Goal: Information Seeking & Learning: Learn about a topic

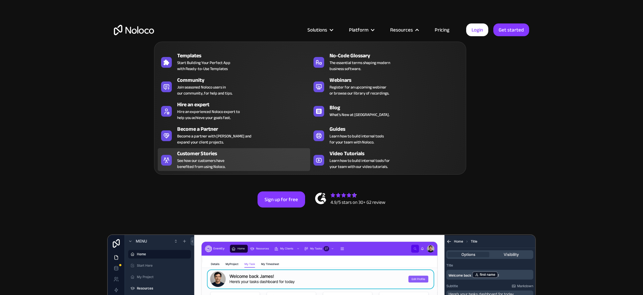
click at [203, 159] on span "See how our customers have benefited from using Noloco." at bounding box center [201, 163] width 48 height 12
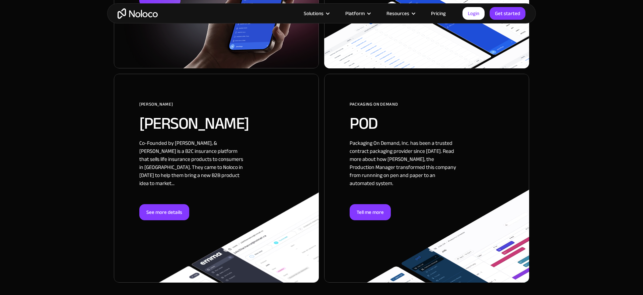
scroll to position [1522, 0]
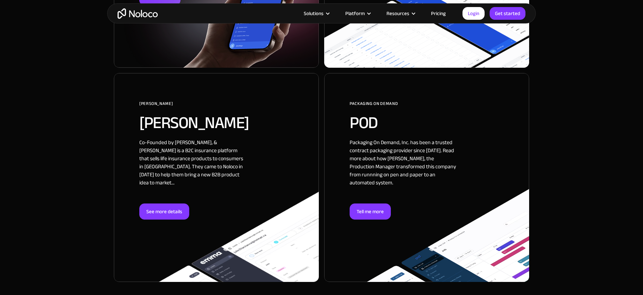
click at [197, 180] on div at bounding box center [216, 177] width 205 height 209
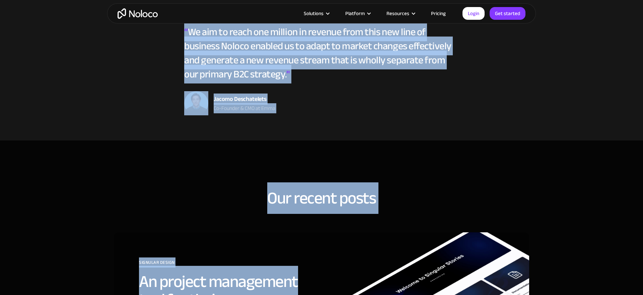
scroll to position [1897, 0]
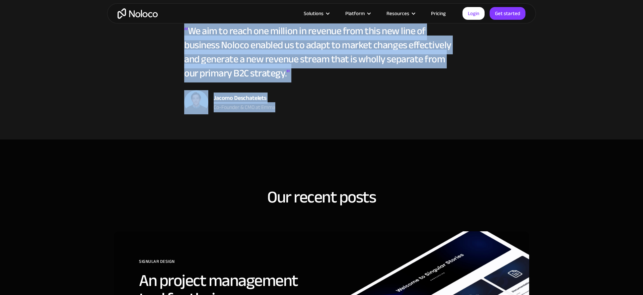
drag, startPoint x: 185, startPoint y: 177, endPoint x: 377, endPoint y: 124, distance: 199.5
copy div "The Company Co-Founded by Jacomo & Felix, Emma is a B2C insurance platform that…"
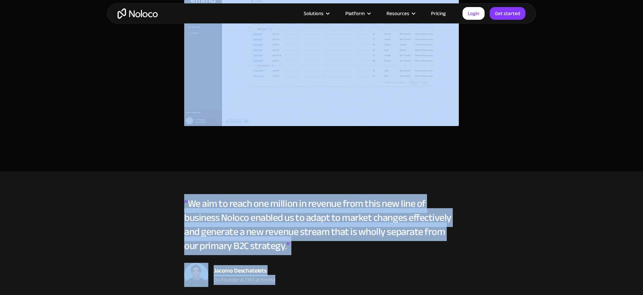
scroll to position [1729, 0]
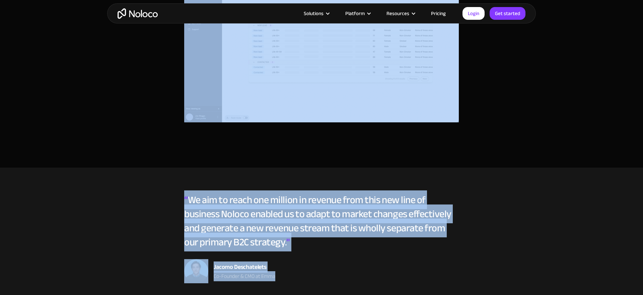
click at [457, 174] on section "“ We aim to reach one million in revenue from this new line of business Noloco …" at bounding box center [321, 238] width 643 height 141
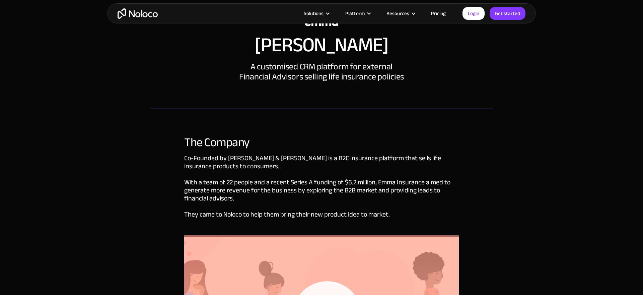
scroll to position [37, 0]
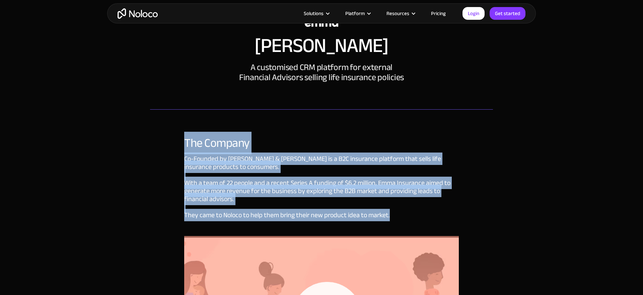
drag, startPoint x: 185, startPoint y: 143, endPoint x: 393, endPoint y: 218, distance: 221.6
click at [393, 218] on div "The Company Co-Founded by Jacomo & Felix, Emma is a B2C insurance platform that…" at bounding box center [321, 278] width 275 height 285
copy div "The Company Co-Founded by Jacomo & Felix, Emma is a B2C insurance platform that…"
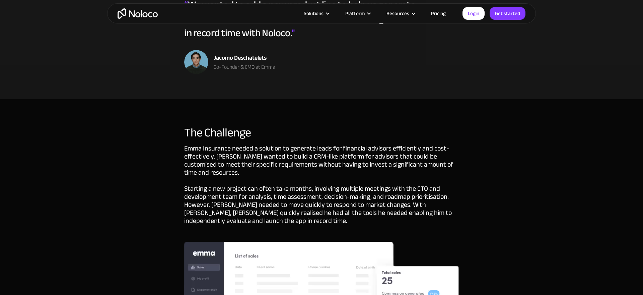
scroll to position [544, 0]
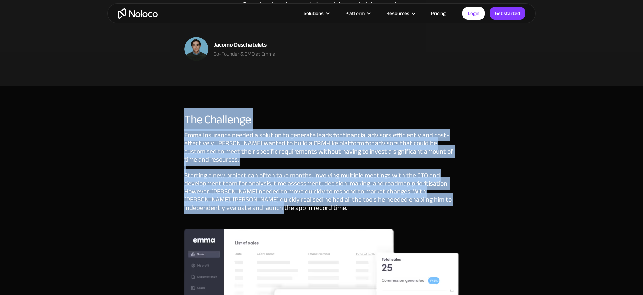
drag, startPoint x: 185, startPoint y: 117, endPoint x: 259, endPoint y: 210, distance: 118.9
click at [259, 210] on div "The Challenge Emma Insurance needed a solution to generate leads for financial …" at bounding box center [321, 247] width 275 height 268
copy div "The Challenge Emma Insurance needed a solution to generate leads for financial …"
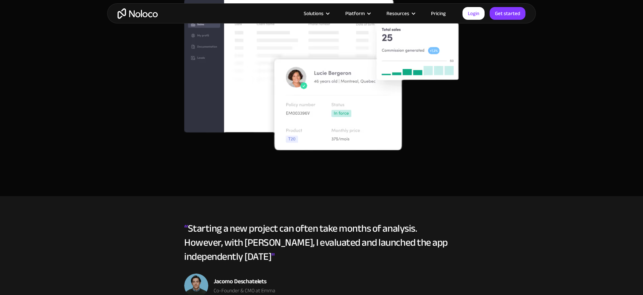
scroll to position [804, 0]
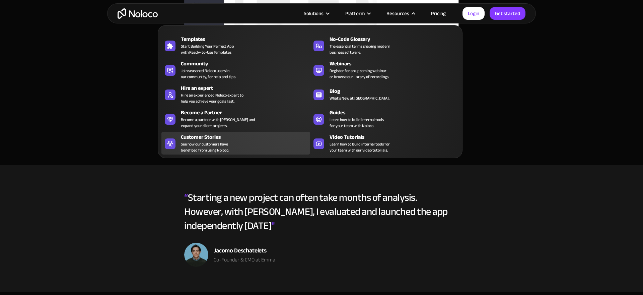
click at [249, 137] on div "Customer Stories" at bounding box center [247, 137] width 132 height 8
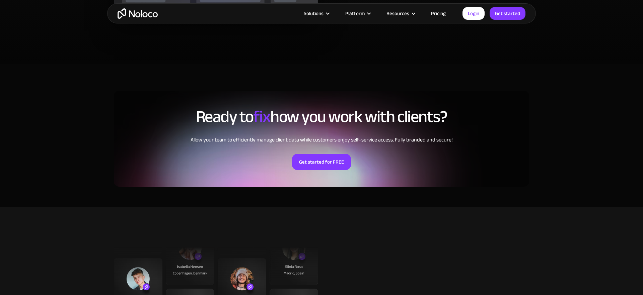
scroll to position [1509, 0]
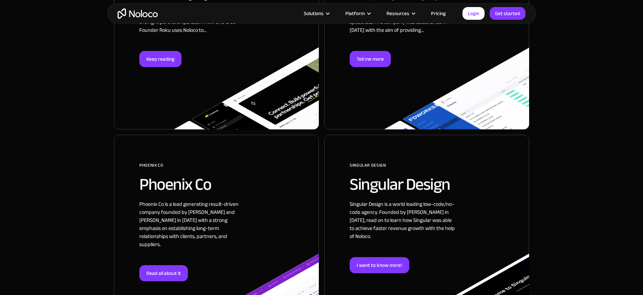
scroll to position [785, 0]
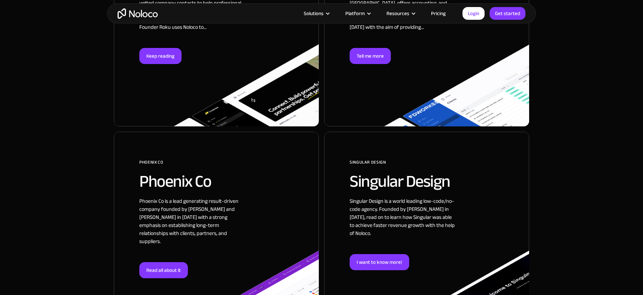
click at [235, 171] on div at bounding box center [216, 236] width 205 height 209
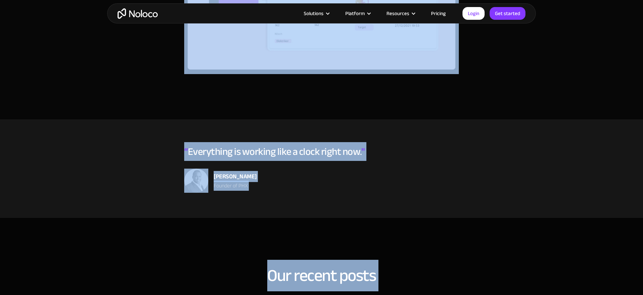
scroll to position [1931, 0]
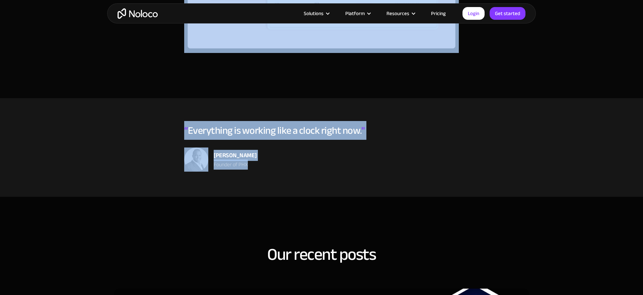
drag, startPoint x: 282, startPoint y: 89, endPoint x: 415, endPoint y: 162, distance: 151.3
copy div "Phoenix Co A sophisticated CRM to track leads provided to their clients. Used b…"
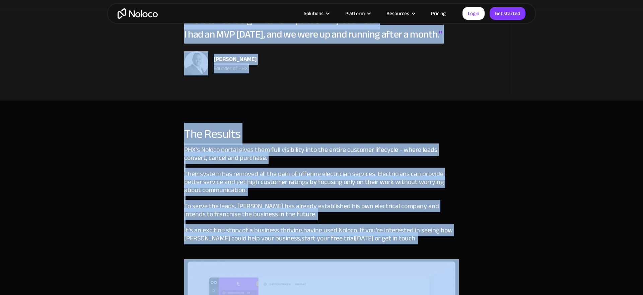
scroll to position [1471, 0]
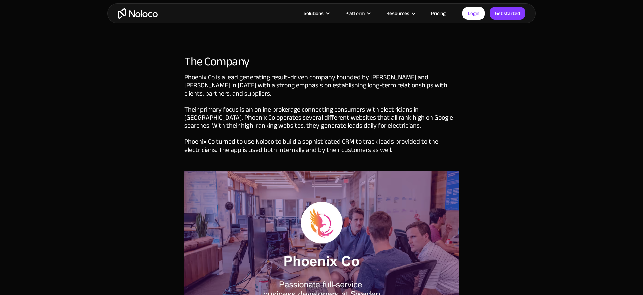
scroll to position [121, 0]
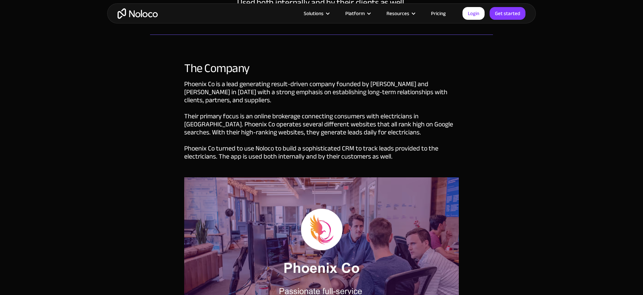
click at [189, 69] on div "The Company" at bounding box center [321, 68] width 275 height 13
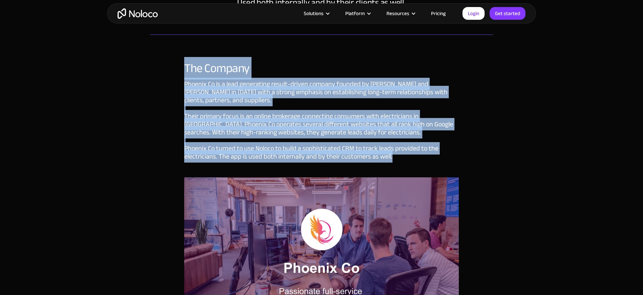
drag, startPoint x: 185, startPoint y: 66, endPoint x: 397, endPoint y: 158, distance: 231.6
click at [397, 158] on div "The Company Phoenix Co is a lead generating result-driven company founded by An…" at bounding box center [321, 201] width 275 height 278
copy div "The Company Phoenix Co is a lead generating result-driven company founded by An…"
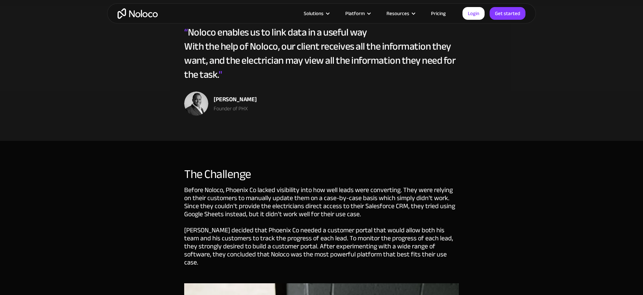
scroll to position [524, 0]
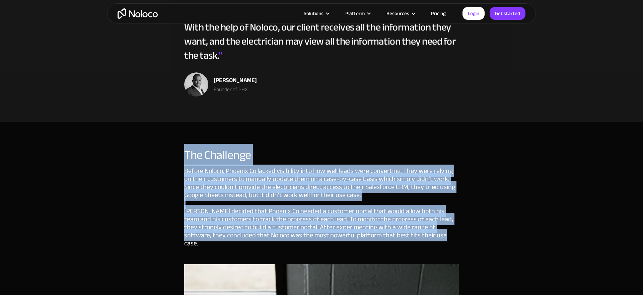
drag, startPoint x: 428, startPoint y: 235, endPoint x: 180, endPoint y: 153, distance: 262.1
copy div "The Challenge Before Noloco, Phoenix Co lacked visibility into how well leads w…"
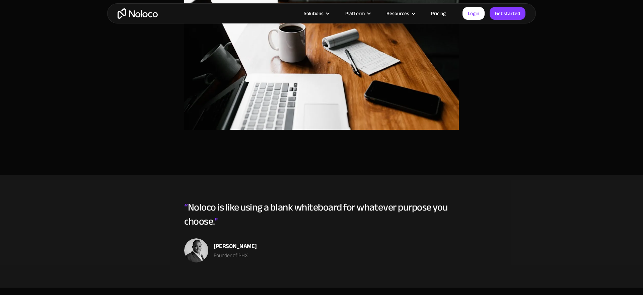
scroll to position [740, 0]
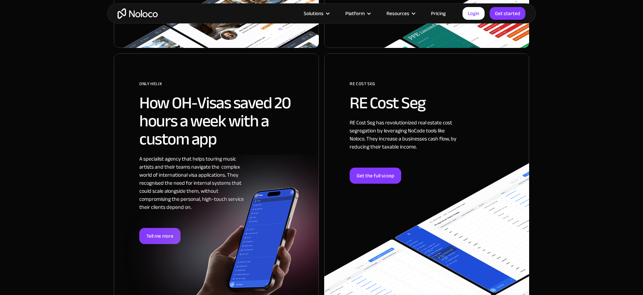
scroll to position [1292, 0]
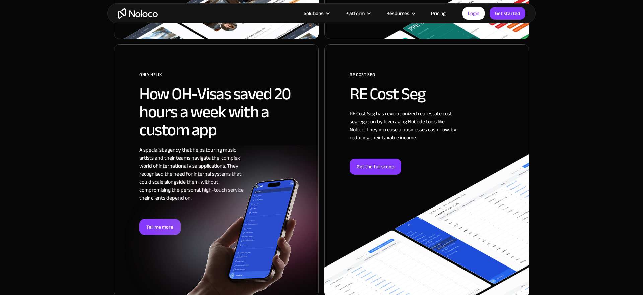
click at [385, 138] on div at bounding box center [426, 170] width 205 height 253
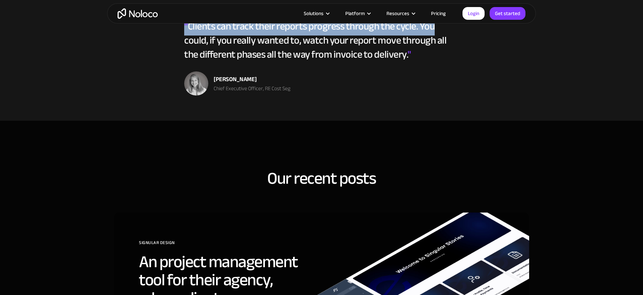
scroll to position [2028, 0]
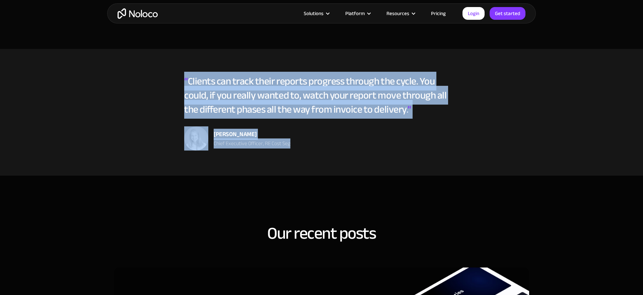
drag, startPoint x: 278, startPoint y: 129, endPoint x: 440, endPoint y: 136, distance: 162.0
copy div "LO Ipsu Dol S ametco Adipis Elitse & DOE tem incididu Utla Etdolo Magn Aliquaen…"
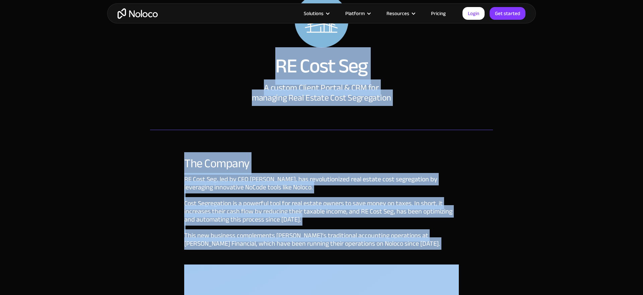
scroll to position [0, 0]
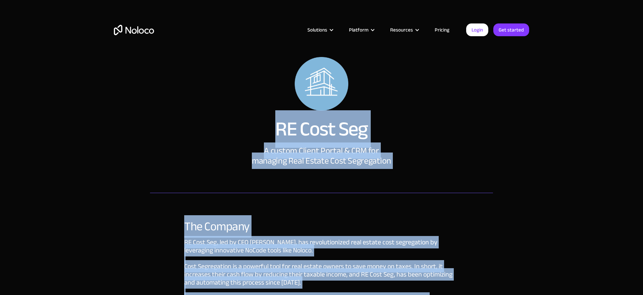
copy div "LO Ipsu Dol S ametco Adipis Elitse & DOE tem incididu Utla Etdolo Magn Aliquaen…"
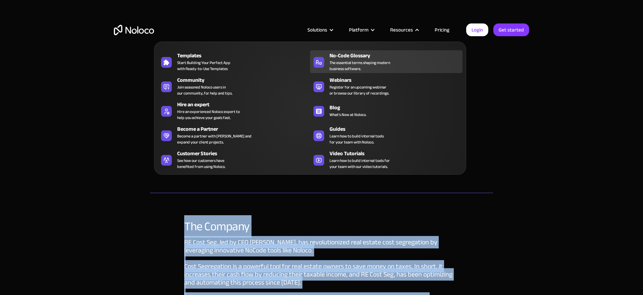
copy div "LO Ipsu Dol S ametco Adipis Elitse & DOE tem incididu Utla Etdolo Magn Aliquaen…"
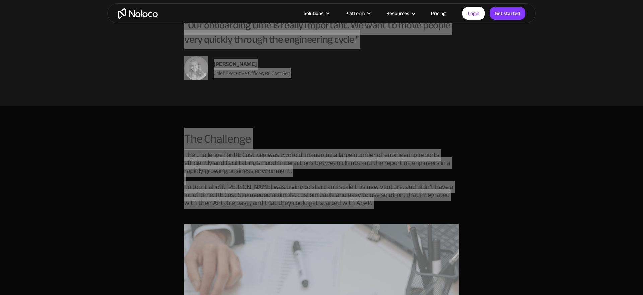
scroll to position [563, 0]
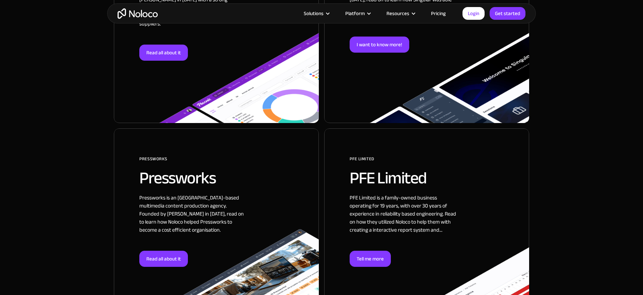
scroll to position [1015, 0]
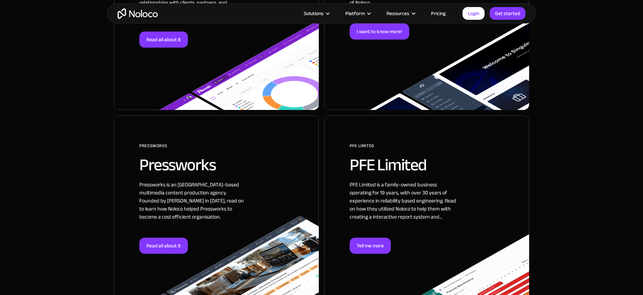
click at [227, 166] on div at bounding box center [216, 215] width 205 height 201
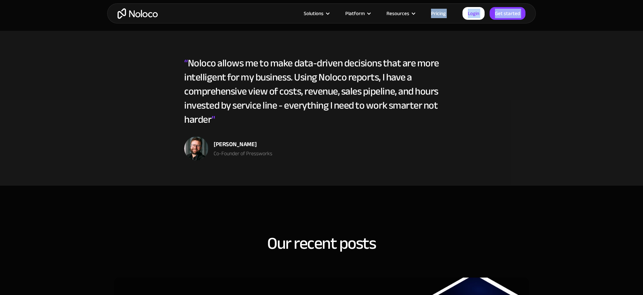
scroll to position [1977, 0]
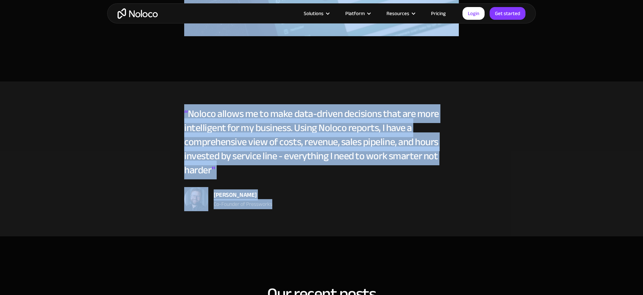
drag, startPoint x: 277, startPoint y: 86, endPoint x: 341, endPoint y: 205, distance: 135.6
copy div "Pressworks A production system, financial system, freelance platform, client po…"
click at [137, 160] on section "“ Noloco allows me to make data-driven decisions that are more intelligent for …" at bounding box center [321, 158] width 643 height 155
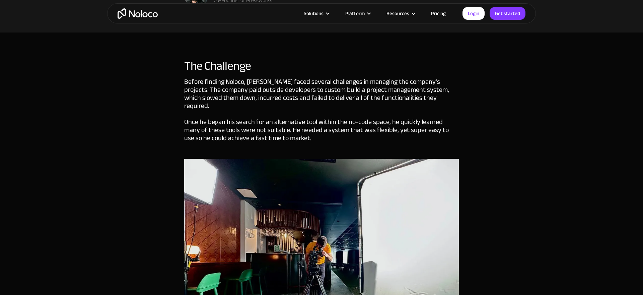
scroll to position [597, 0]
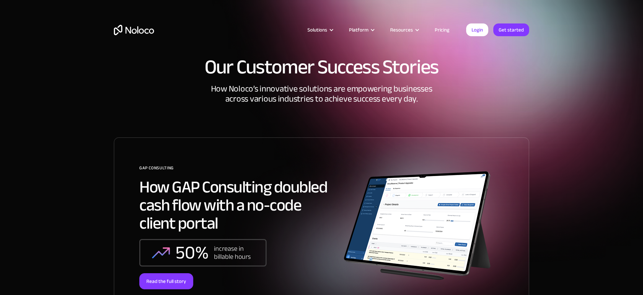
click at [586, 44] on div "Solutions Use Cases Business Types Project Management Keep track of customers, …" at bounding box center [321, 31] width 643 height 63
click at [573, 66] on section "Our Customer Success Stories How Noloco’s innovative solutions are empowering b…" at bounding box center [321, 187] width 643 height 375
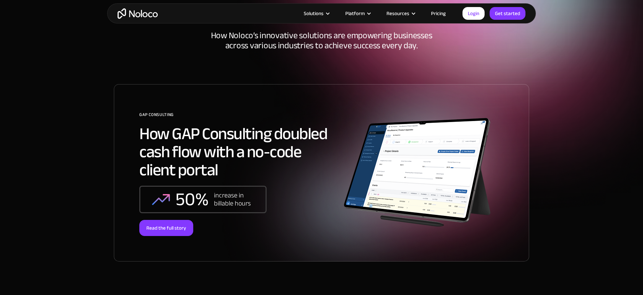
scroll to position [81, 0]
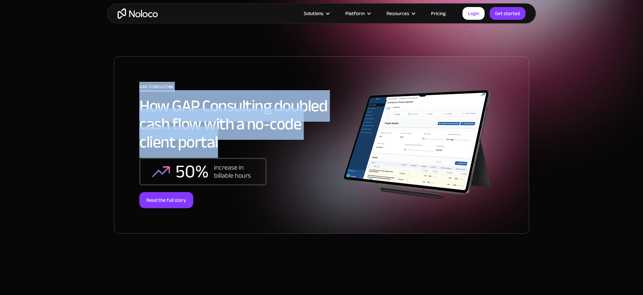
drag, startPoint x: 81, startPoint y: 98, endPoint x: 219, endPoint y: 142, distance: 144.8
click at [219, 142] on section "Our Customer Success Stories How Noloco’s innovative solutions are empowering b…" at bounding box center [321, 106] width 643 height 375
copy div "GAP Consulting How GAP Consulting doubled cash flow with a no-code client portal"
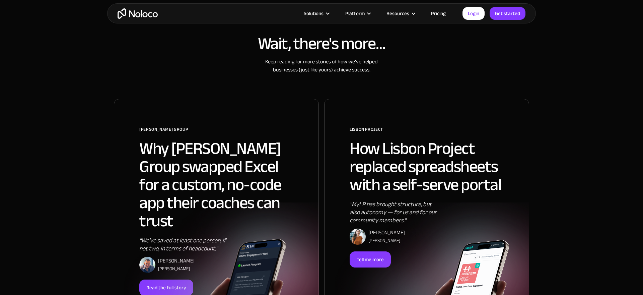
scroll to position [349, 0]
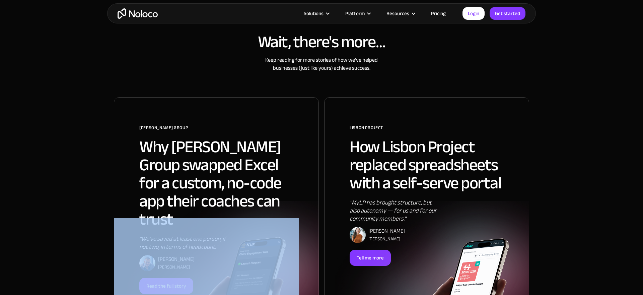
drag, startPoint x: 98, startPoint y: 146, endPoint x: 289, endPoint y: 204, distance: 199.4
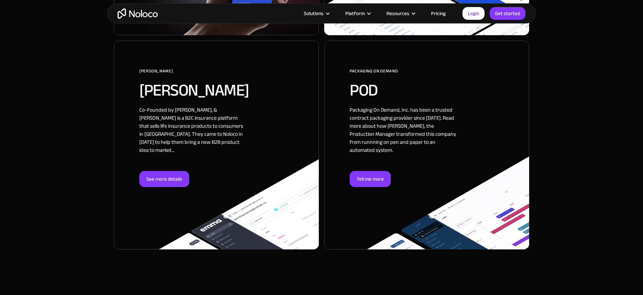
scroll to position [1517, 0]
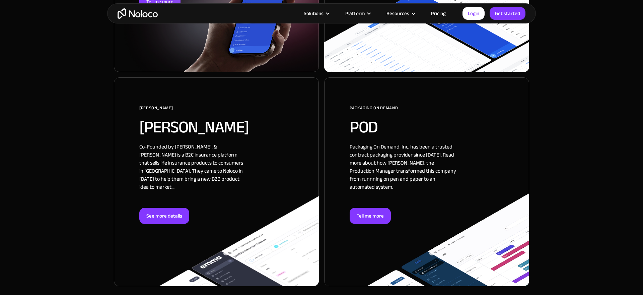
click at [441, 91] on div at bounding box center [426, 181] width 205 height 209
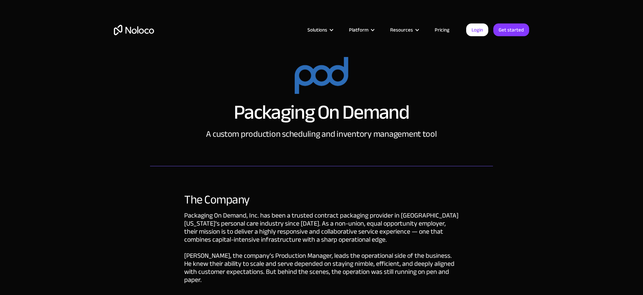
click at [243, 103] on h1 "Packaging On Demand" at bounding box center [322, 112] width 176 height 20
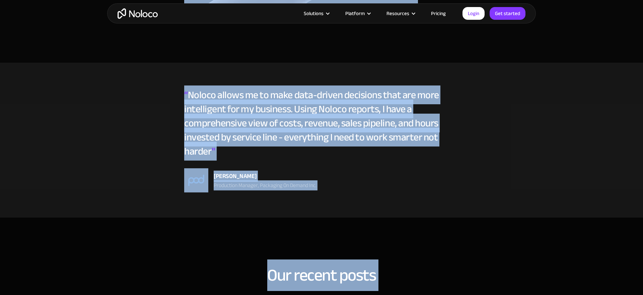
scroll to position [2571, 0]
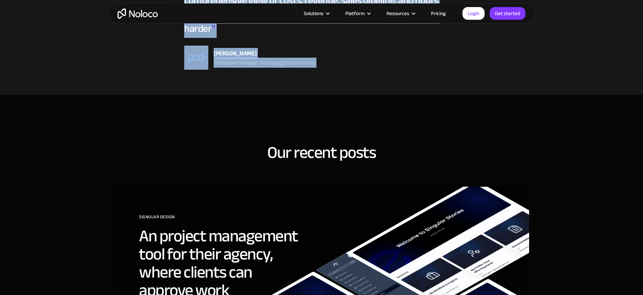
drag, startPoint x: 237, startPoint y: 110, endPoint x: 422, endPoint y: 44, distance: 196.5
copy div "Packaging On Demand A custom production scheduling and inventory management too…"
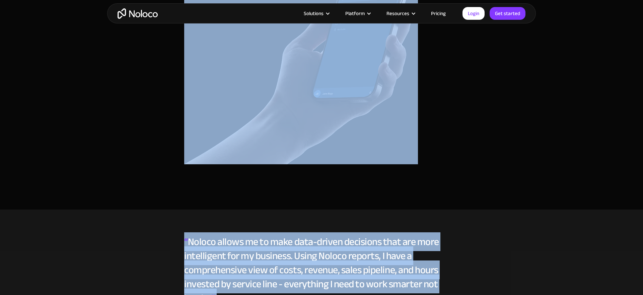
scroll to position [2302, 0]
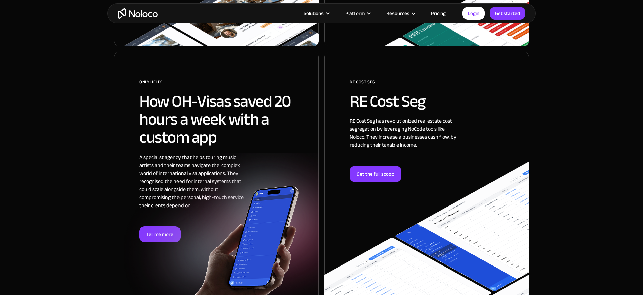
scroll to position [1284, 0]
click at [274, 153] on div at bounding box center [226, 229] width 205 height 152
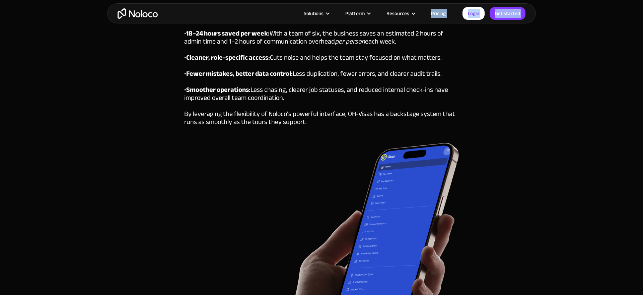
scroll to position [2047, 0]
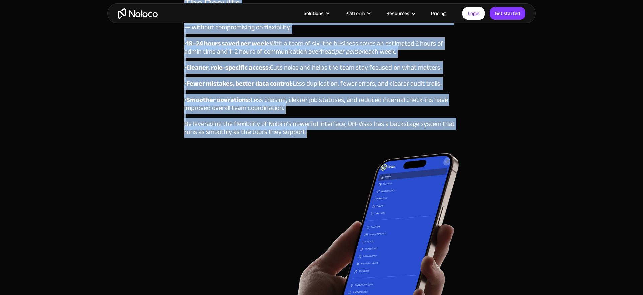
drag, startPoint x: 286, startPoint y: 139, endPoint x: 441, endPoint y: 134, distance: 155.2
copy div "OH-Visas Back-office task management & visa operations for touring music artist…"
click at [289, 165] on img at bounding box center [321, 280] width 275 height 255
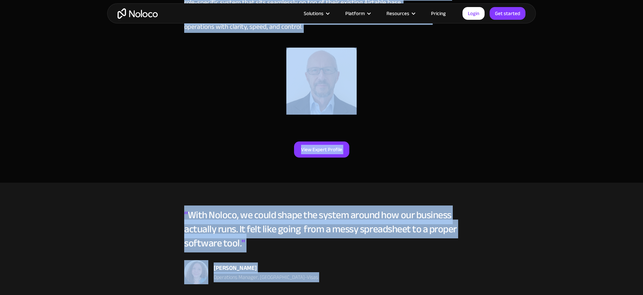
scroll to position [1693, 0]
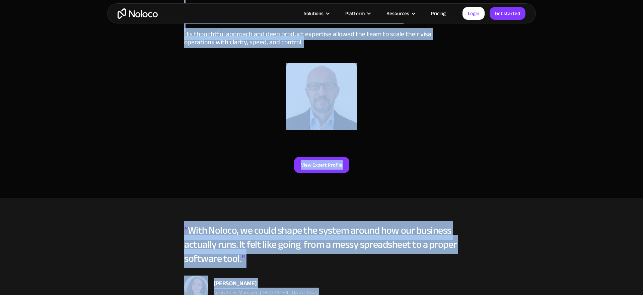
click at [405, 171] on div "View Expert Profile" at bounding box center [321, 161] width 643 height 23
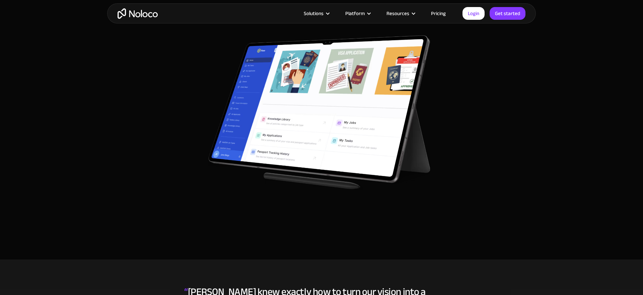
scroll to position [1203, 0]
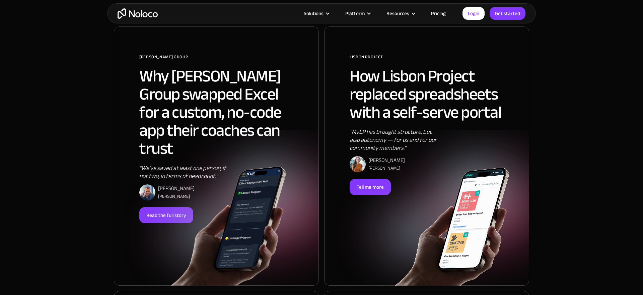
scroll to position [428, 0]
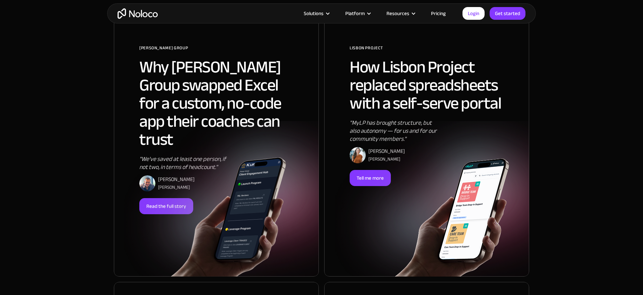
click at [415, 135] on div at bounding box center [437, 198] width 205 height 155
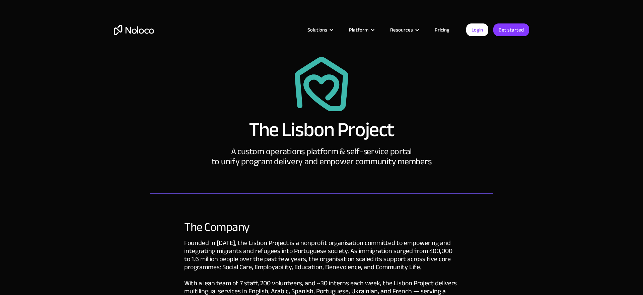
click at [248, 124] on div "The Lisbon Project A custom operations platform & self-service portal to unify …" at bounding box center [322, 112] width 330 height 110
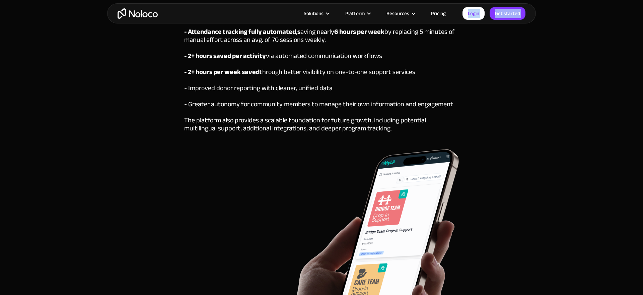
scroll to position [2011, 0]
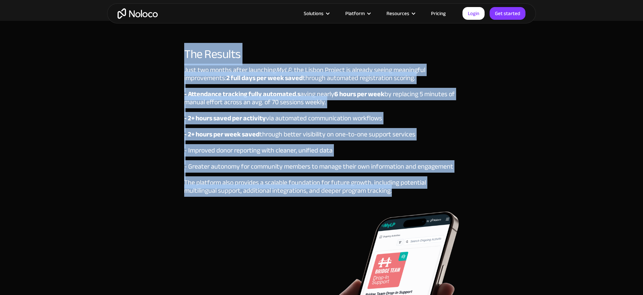
drag, startPoint x: 251, startPoint y: 125, endPoint x: 458, endPoint y: 181, distance: 214.0
copy div "The Lisbon Project A custom operations platform & self-service portal to unify …"
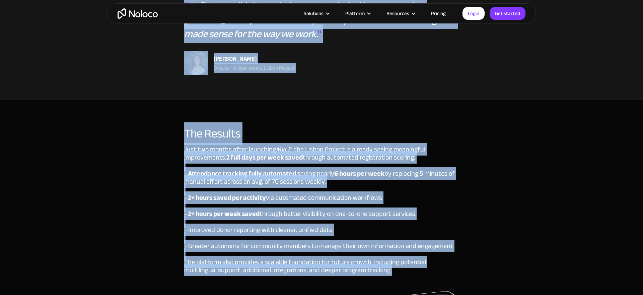
scroll to position [1899, 0]
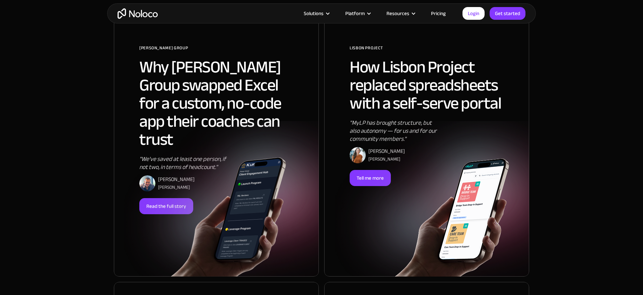
click at [392, 112] on h2 "How Lisbon Project replaced spreadsheets with a self-serve portal" at bounding box center [427, 85] width 154 height 54
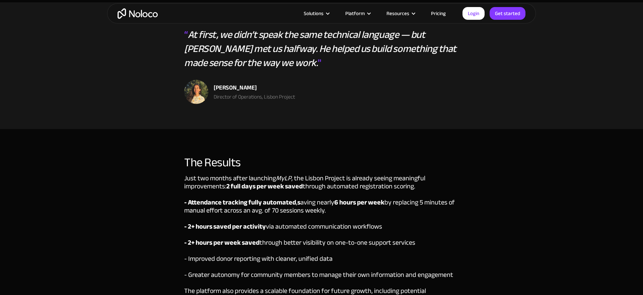
scroll to position [1749, 0]
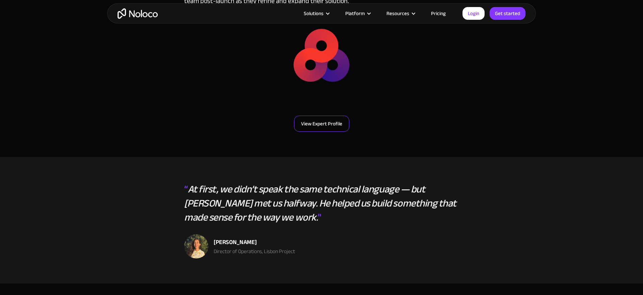
click at [342, 116] on link "View Expert Profile" at bounding box center [321, 124] width 55 height 16
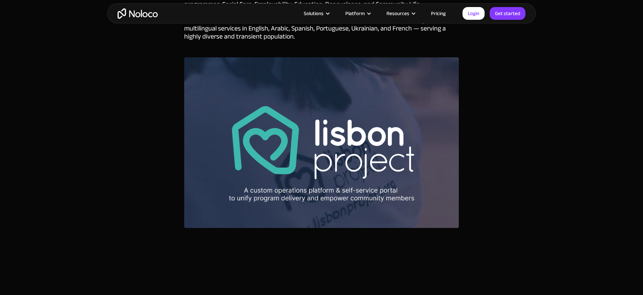
scroll to position [0, 0]
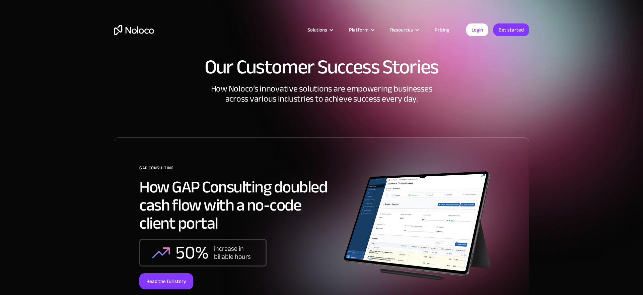
click at [209, 202] on h2 "How GAP Consulting doubled cash flow with a no-code client portal" at bounding box center [238, 205] width 198 height 54
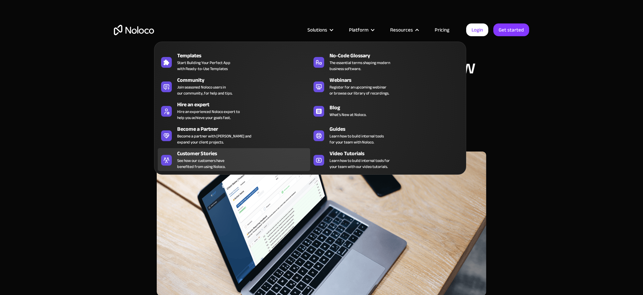
click at [217, 161] on span "See how our customers have benefited from using Noloco." at bounding box center [201, 163] width 48 height 12
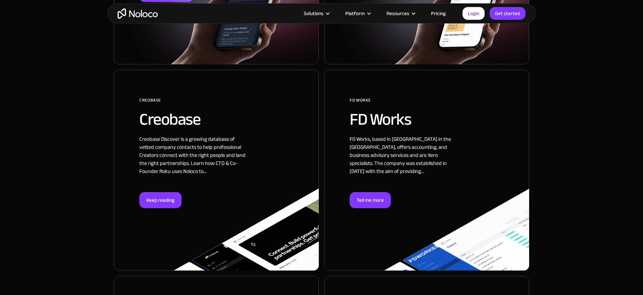
scroll to position [642, 0]
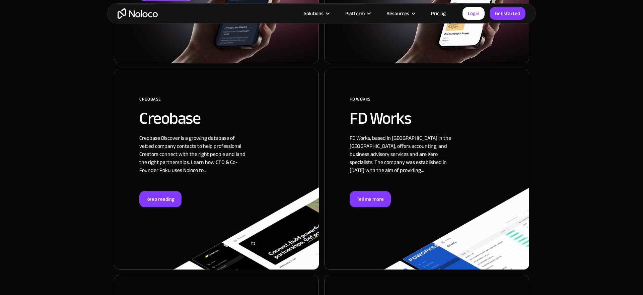
click at [388, 130] on div at bounding box center [426, 169] width 205 height 201
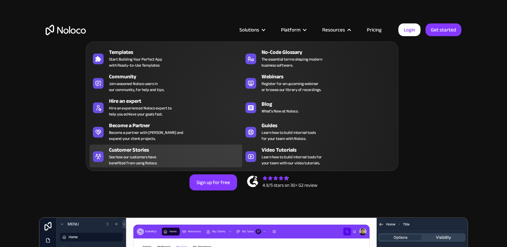
click at [148, 157] on span "See how our customers have benefited from using Noloco." at bounding box center [133, 160] width 48 height 12
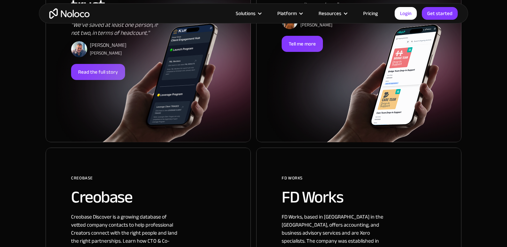
scroll to position [618, 0]
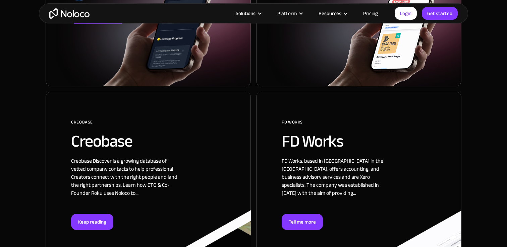
click at [132, 168] on div at bounding box center [148, 192] width 205 height 201
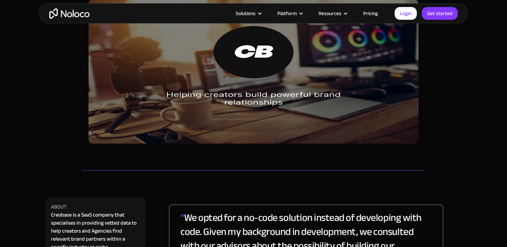
scroll to position [69, 0]
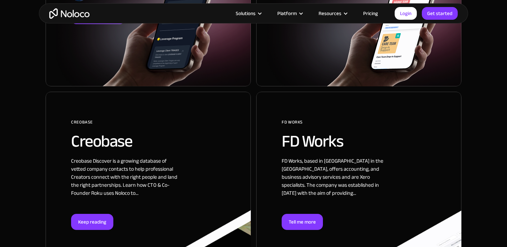
click at [331, 136] on div at bounding box center [358, 192] width 205 height 201
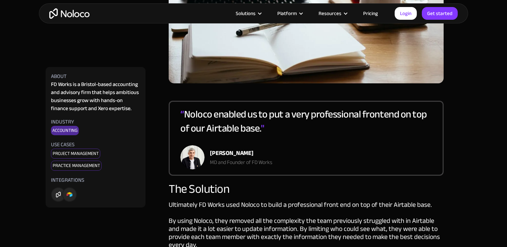
scroll to position [649, 0]
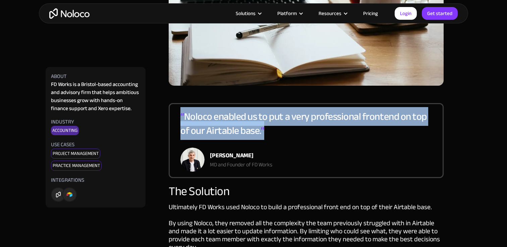
drag, startPoint x: 181, startPoint y: 117, endPoint x: 266, endPoint y: 137, distance: 87.3
click at [266, 137] on div "“ Noloco enabled us to put a very professional frontend on top of our Airtable …" at bounding box center [305, 129] width 251 height 38
copy div "“ Noloco enabled us to put a very professional frontend on top of our Airtable …"
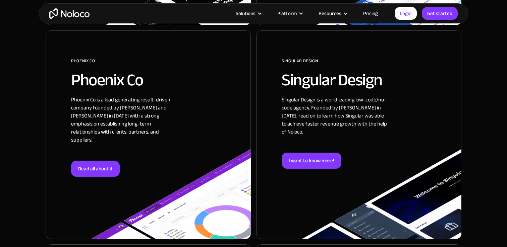
scroll to position [891, 0]
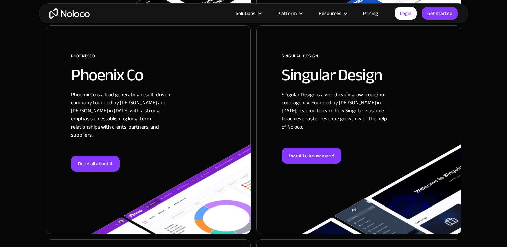
click at [138, 128] on div at bounding box center [148, 129] width 205 height 209
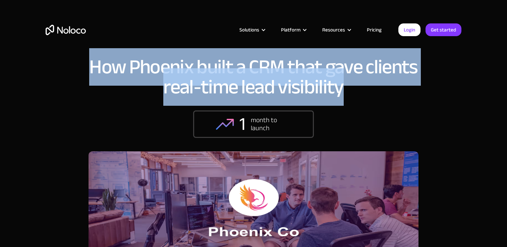
drag, startPoint x: 93, startPoint y: 65, endPoint x: 341, endPoint y: 91, distance: 248.6
click at [341, 91] on h1 "How Phoenix built a CRM that gave clients real-time lead visibility" at bounding box center [253, 77] width 330 height 40
copy h1 "How Phoenix built a CRM that gave clients real-time lead visibility"
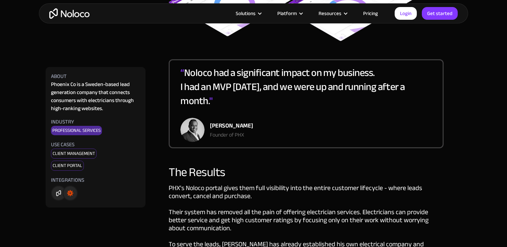
scroll to position [1151, 0]
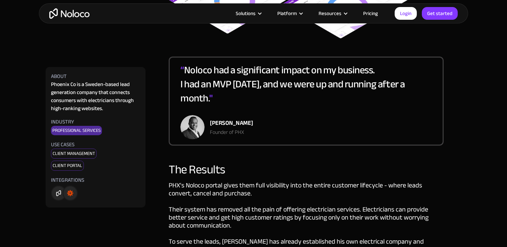
drag, startPoint x: 180, startPoint y: 69, endPoint x: 209, endPoint y: 86, distance: 33.2
click at [209, 86] on div "“ Noloco had a significant impact on my business. I had an MVP [DATE], and we w…" at bounding box center [305, 89] width 251 height 52
click at [189, 63] on div "“ Noloco had a significant impact on my business. I had an MVP [DATE], and we w…" at bounding box center [305, 89] width 251 height 52
drag, startPoint x: 180, startPoint y: 68, endPoint x: 210, endPoint y: 84, distance: 34.2
click at [210, 84] on div "“ Noloco had a significant impact on my business. I had an MVP [DATE], and we w…" at bounding box center [306, 101] width 275 height 89
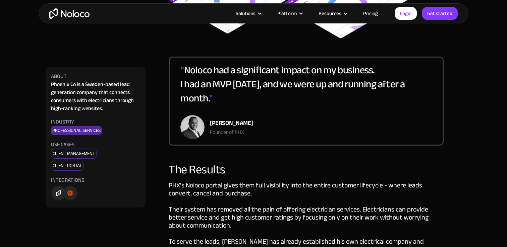
copy div "I had an MVP [DATE], and we were up and running after a month."
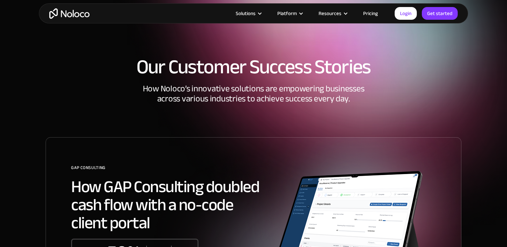
scroll to position [912, 0]
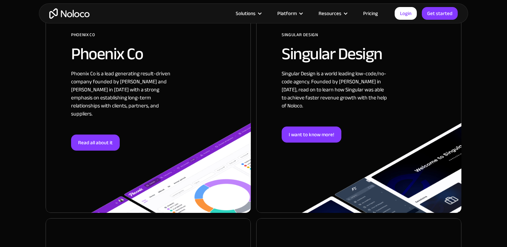
click at [336, 121] on div at bounding box center [358, 108] width 205 height 209
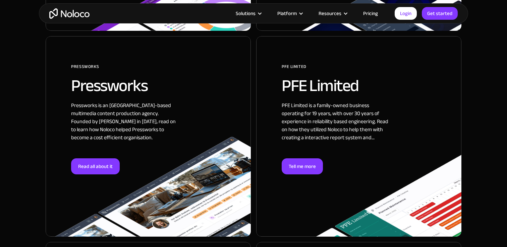
click at [126, 102] on div at bounding box center [148, 136] width 205 height 201
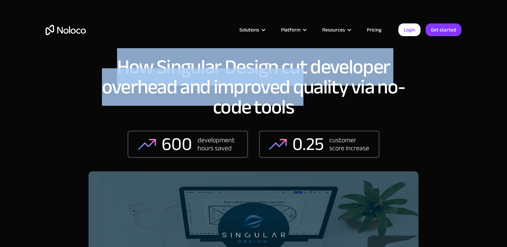
drag, startPoint x: 122, startPoint y: 65, endPoint x: 308, endPoint y: 104, distance: 190.3
click at [308, 104] on h1 "How Singular Design cut developer overhead and improved quality via no-code too…" at bounding box center [253, 87] width 330 height 60
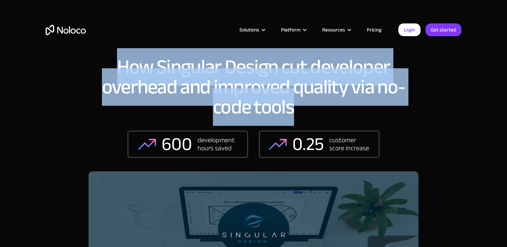
drag, startPoint x: 295, startPoint y: 109, endPoint x: 118, endPoint y: 68, distance: 182.2
click at [118, 68] on h1 "How Singular Design cut developer overhead and improved quality via no-code too…" at bounding box center [253, 87] width 330 height 60
copy h1 "How Singular Design cut developer overhead and improved quality via no-code too…"
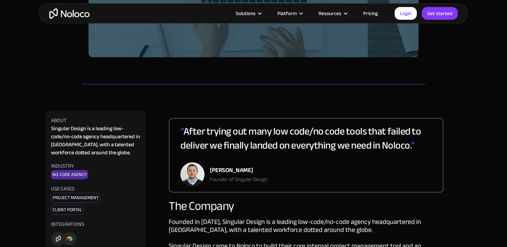
scroll to position [257, 0]
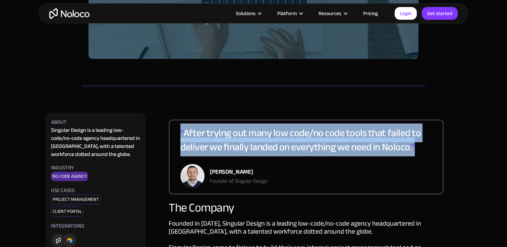
drag, startPoint x: 179, startPoint y: 133, endPoint x: 417, endPoint y: 148, distance: 238.0
click at [417, 148] on div "“ After trying out many low code/no code tools that failed to deliver we finall…" at bounding box center [306, 157] width 275 height 75
copy div "“ After trying out many low code/no code tools that failed to deliver we finall…"
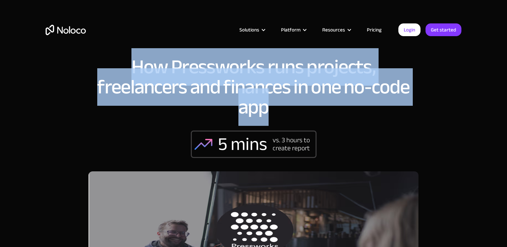
drag, startPoint x: 137, startPoint y: 68, endPoint x: 314, endPoint y: 119, distance: 183.6
click at [314, 119] on div "How Pressworks runs projects, freelancers and finances in one no-code app 5 min…" at bounding box center [253, 111] width 330 height 108
copy h1 "How Pressworks runs projects, freelancers and finances in one no-code app"
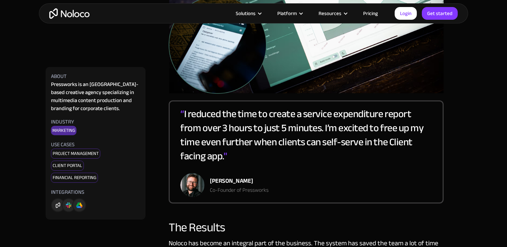
scroll to position [1193, 0]
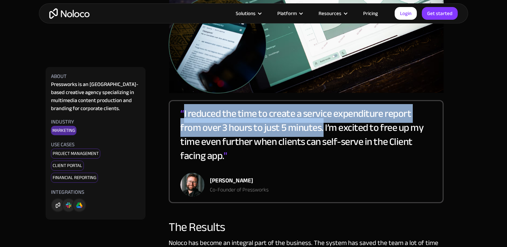
drag, startPoint x: 184, startPoint y: 108, endPoint x: 323, endPoint y: 119, distance: 139.1
click at [323, 119] on div "“ I reduced the time to create a service expenditure report from over 3 hours t…" at bounding box center [305, 140] width 251 height 66
copy div "I reduced the time to create a service expenditure report from over 3 hours to …"
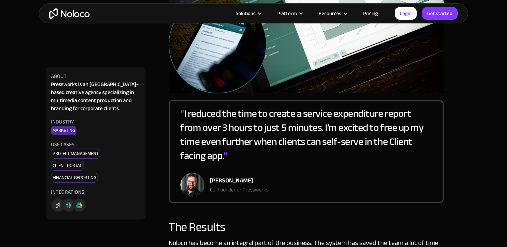
click at [250, 176] on div "[PERSON_NAME]" at bounding box center [239, 181] width 59 height 10
copy div "Blöndal"
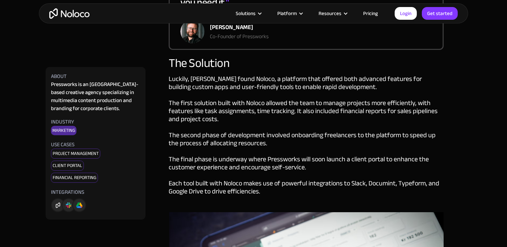
scroll to position [881, 0]
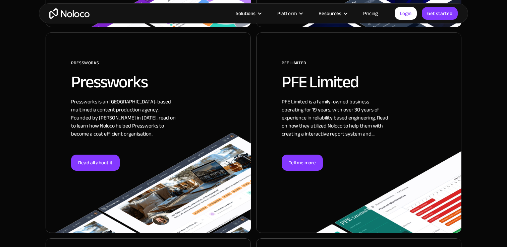
click at [347, 88] on div at bounding box center [358, 132] width 205 height 201
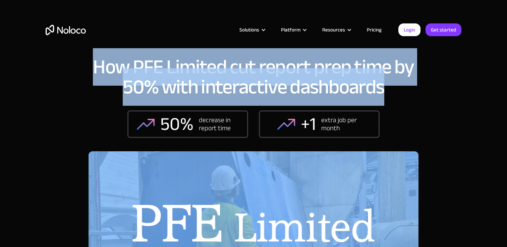
drag, startPoint x: 94, startPoint y: 65, endPoint x: 388, endPoint y: 86, distance: 294.6
click at [388, 86] on h1 "How PFE Limited cut report prep time by 50% with interactive dashboards" at bounding box center [253, 77] width 330 height 40
copy h1 "How PFE Limited cut report prep time by 50% with interactive dashboards"
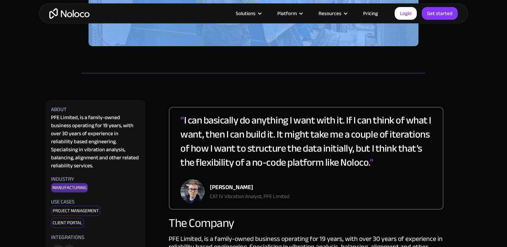
scroll to position [250, 0]
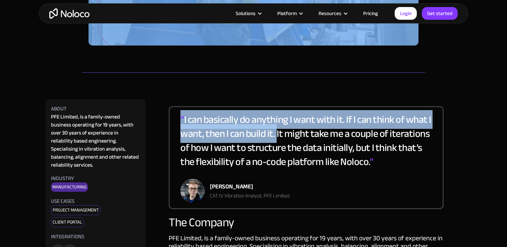
drag, startPoint x: 181, startPoint y: 118, endPoint x: 280, endPoint y: 133, distance: 100.3
click at [280, 133] on div "“ I can basically do anything I want with it. If I can think of what I want, th…" at bounding box center [305, 146] width 251 height 66
copy div "“ I can basically do anything I want with it. If I can think of what I want, th…"
click at [262, 197] on div "CAT IV Vibration Analyst, PFE Limited" at bounding box center [249, 196] width 79 height 8
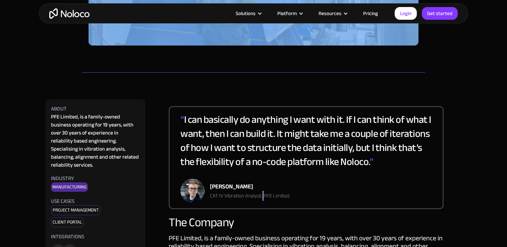
click at [271, 196] on div "CAT IV Vibration Analyst, PFE Limited" at bounding box center [249, 196] width 79 height 8
copy div "CAT IV Vibration Analyst, PFE Limited"
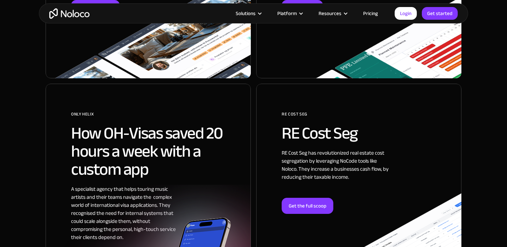
click at [138, 134] on h2 "How OH-Visas saved 20 hours a week with a custom app" at bounding box center [148, 151] width 154 height 54
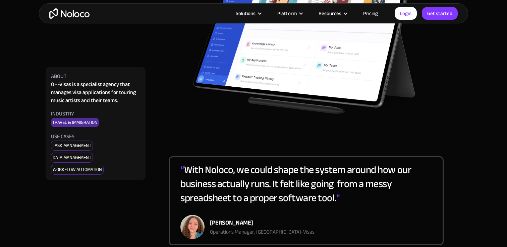
scroll to position [849, 0]
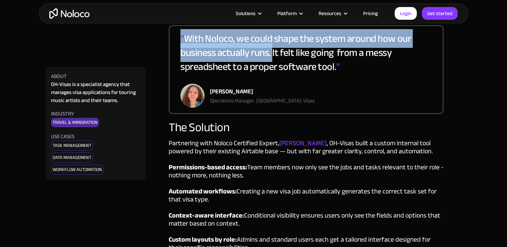
drag, startPoint x: 182, startPoint y: 39, endPoint x: 273, endPoint y: 52, distance: 91.7
click at [273, 52] on div "“ With Noloco, we could shape the system around how our business actually runs.…" at bounding box center [305, 57] width 251 height 52
copy div "“ With Noloco, we could shape the system around how our business actually runs."
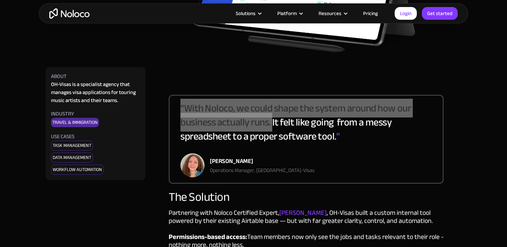
scroll to position [766, 0]
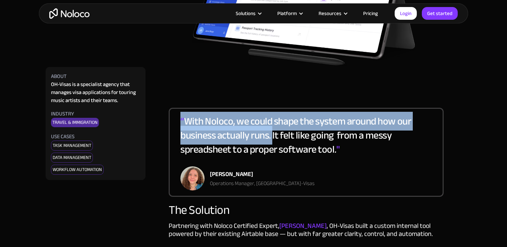
click at [242, 182] on div "Operations Manager, [GEOGRAPHIC_DATA]-Visas" at bounding box center [262, 184] width 105 height 8
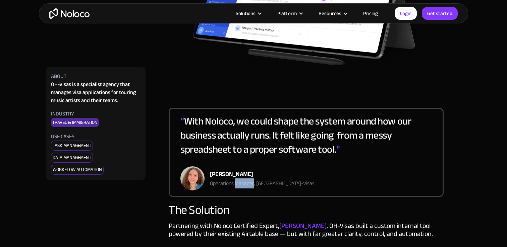
click at [242, 182] on div "Operations Manager, OH-Visas" at bounding box center [262, 184] width 105 height 8
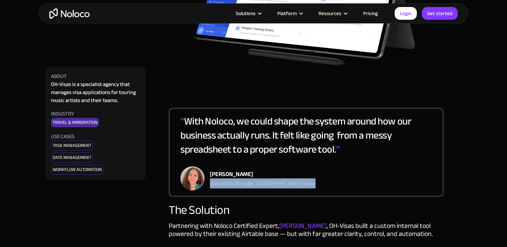
copy div "Operations Manager, OH-Visas"
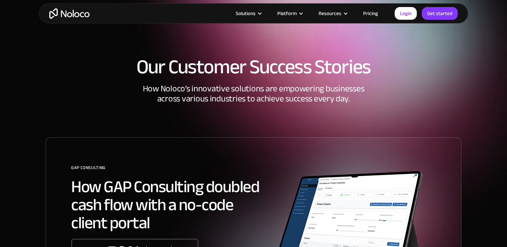
scroll to position [1253, 0]
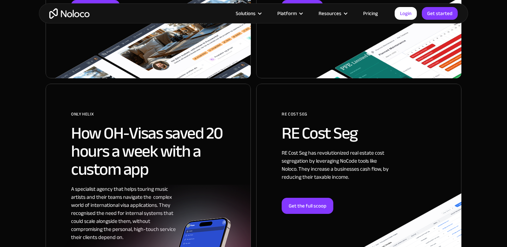
click at [329, 128] on div at bounding box center [358, 210] width 205 height 253
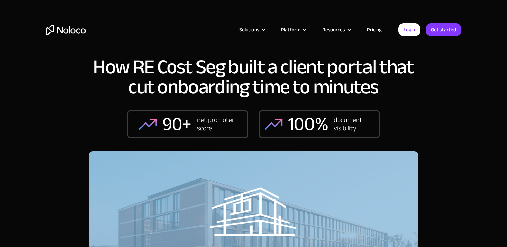
click at [198, 79] on h1 "How RE Cost Seg built a client portal that cut onboarding time to minutes" at bounding box center [253, 77] width 330 height 40
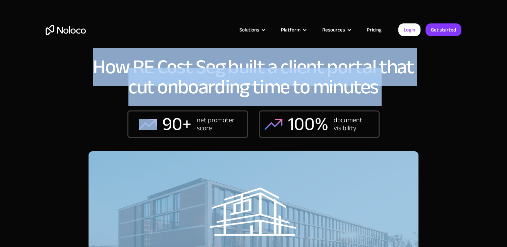
copy h1 "How RE Cost Seg built a client portal that cut onboarding time to minutes"
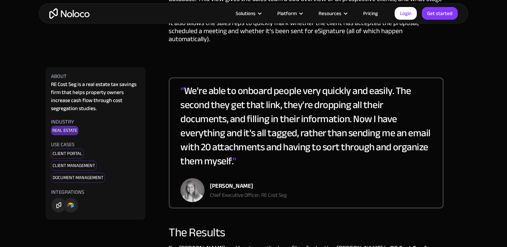
scroll to position [1083, 0]
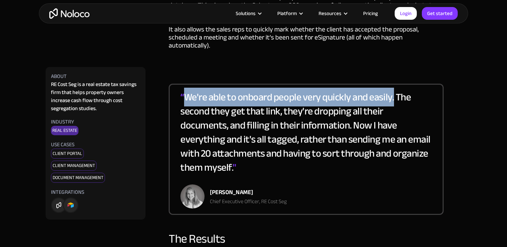
drag, startPoint x: 395, startPoint y: 83, endPoint x: 183, endPoint y: 85, distance: 212.1
click at [183, 90] on div "“ We're able to onboard people very quickly and easily. The second they get tha…" at bounding box center [305, 137] width 251 height 94
click at [183, 88] on span "“" at bounding box center [182, 97] width 4 height 19
drag, startPoint x: 181, startPoint y: 81, endPoint x: 394, endPoint y: 83, distance: 212.7
click at [394, 90] on div "“ We're able to onboard people very quickly and easily. The second they get tha…" at bounding box center [305, 137] width 251 height 94
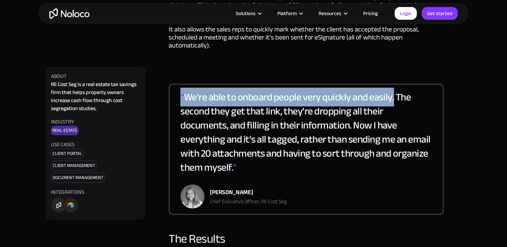
copy div "“ We're able to onboard people very quickly and easily."
click at [280, 198] on div "Chief Executive Officer, RE Cost Seg" at bounding box center [248, 202] width 77 height 8
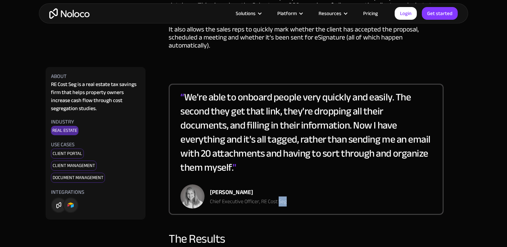
click at [280, 198] on div "Chief Executive Officer, RE Cost Seg" at bounding box center [248, 202] width 77 height 8
copy div "Chief Executive Officer, RE Cost Seg"
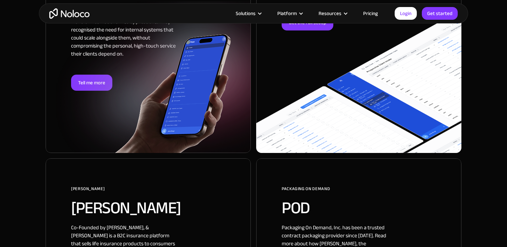
scroll to position [1533, 0]
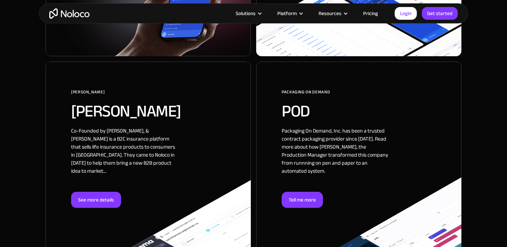
click at [175, 139] on div at bounding box center [148, 166] width 205 height 209
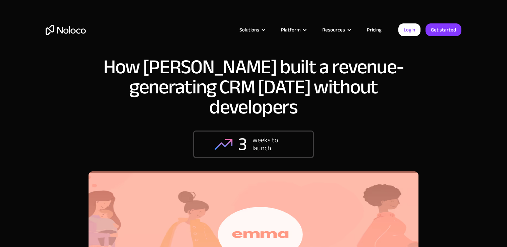
click at [188, 66] on h1 "How Emma built a revenue-generating CRM in 3 weeks without developers" at bounding box center [253, 87] width 330 height 60
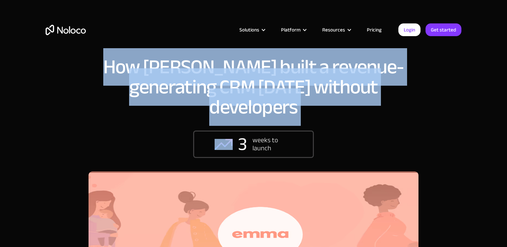
copy h1 "How Emma built a revenue-generating CRM in 3 weeks without developers"
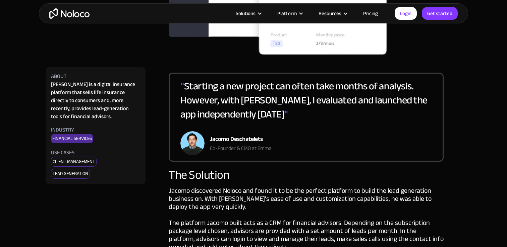
scroll to position [717, 0]
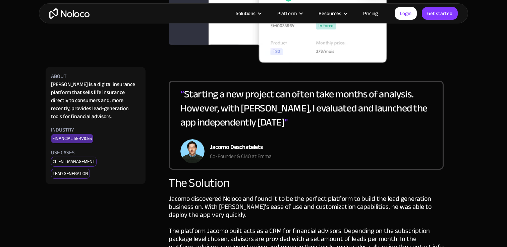
click at [255, 142] on div "Jacomo Deschatelets" at bounding box center [241, 147] width 62 height 10
copy div "Deschatelets"
click at [235, 152] on div "Co-Founder & CMO at Emma" at bounding box center [241, 156] width 62 height 8
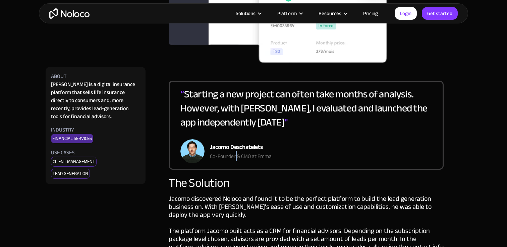
click at [235, 152] on div "Co-Founder & CMO at Emma" at bounding box center [241, 156] width 62 height 8
copy div "Co-Founder & CMO at Emma"
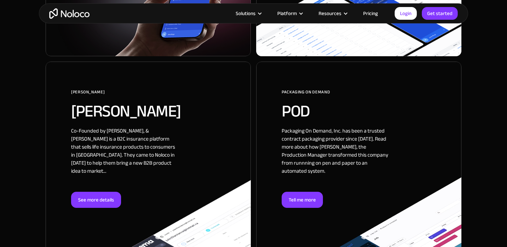
click at [312, 104] on div at bounding box center [358, 166] width 205 height 209
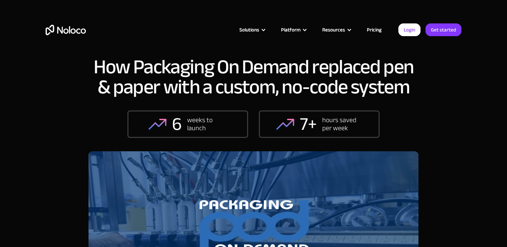
click at [207, 86] on h1 "How Packaging On Demand replaced pen & paper with a custom, no-code system" at bounding box center [253, 77] width 330 height 40
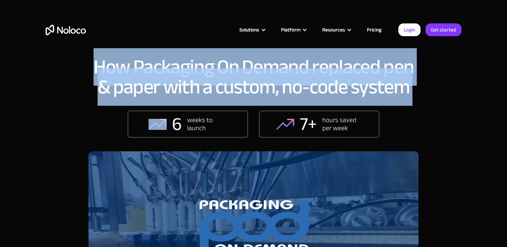
copy h1 "How Packaging On Demand replaced pen & paper with a custom, no-code system"
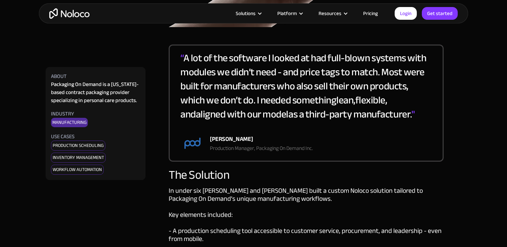
scroll to position [811, 0]
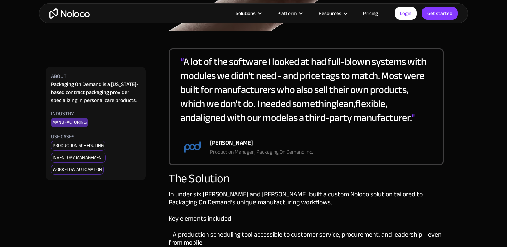
drag, startPoint x: 256, startPoint y: 104, endPoint x: 395, endPoint y: 112, distance: 139.9
click at [395, 112] on div "“ A lot of the software I looked at had full-blown systems with modules we didn…" at bounding box center [305, 95] width 251 height 80
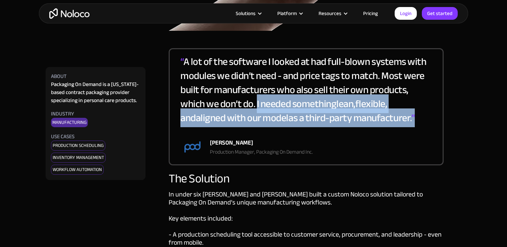
drag, startPoint x: 402, startPoint y: 117, endPoint x: 257, endPoint y: 103, distance: 145.4
click at [257, 103] on div "“ A lot of the software I looked at had full-blown systems with modules we didn…" at bounding box center [305, 95] width 251 height 80
copy div "I needed something lean , flexible , and aligned with our model as a third-part…"
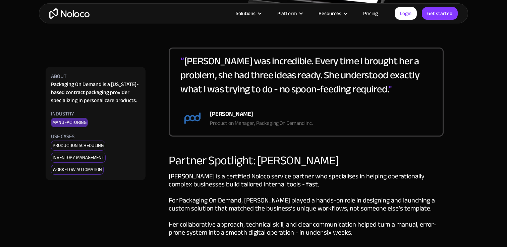
scroll to position [1289, 0]
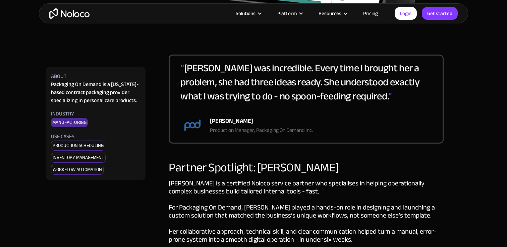
click at [268, 126] on div "Production Manager, Packaging On Demand Inc." at bounding box center [261, 130] width 103 height 8
copy div "Production Manager, Packaging On Demand Inc."
click at [316, 119] on div "“ [PERSON_NAME] was incredible. Every time I brought her a problem, she had thr…" at bounding box center [306, 99] width 275 height 89
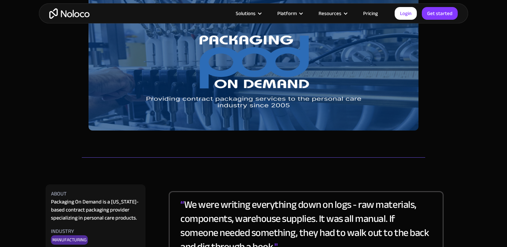
scroll to position [0, 0]
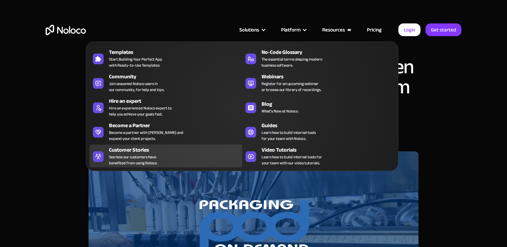
click at [143, 155] on span "See how our customers have benefited from using Noloco." at bounding box center [133, 160] width 48 height 12
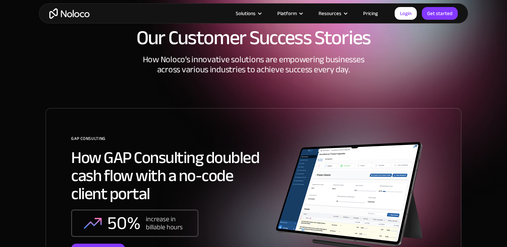
scroll to position [23, 0]
